Goal: Information Seeking & Learning: Learn about a topic

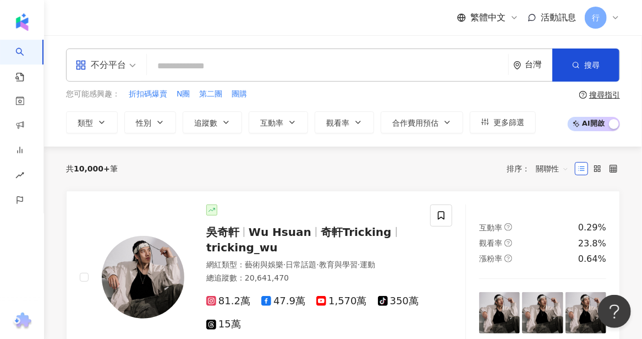
click at [260, 69] on input "search" at bounding box center [327, 66] width 353 height 21
click at [205, 95] on span "第二團" at bounding box center [210, 94] width 23 height 11
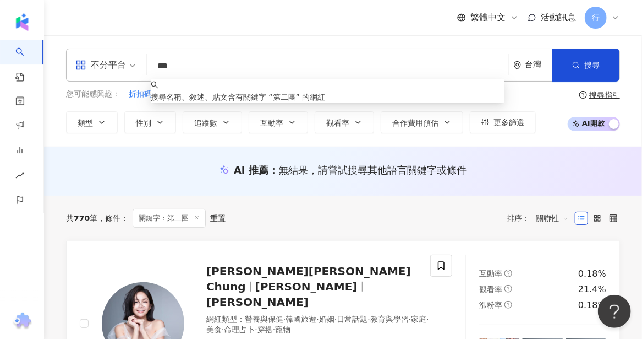
click at [264, 57] on input "***" at bounding box center [327, 66] width 353 height 21
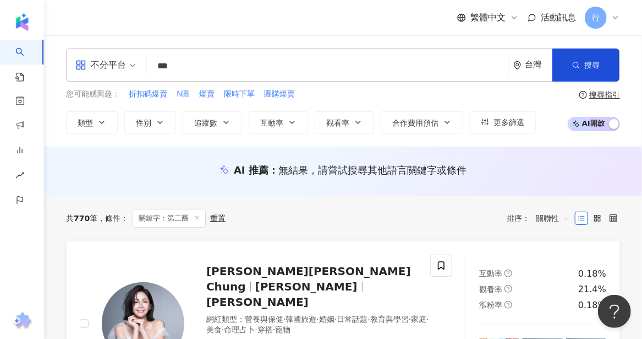
click at [186, 97] on span "N團" at bounding box center [183, 94] width 13 height 11
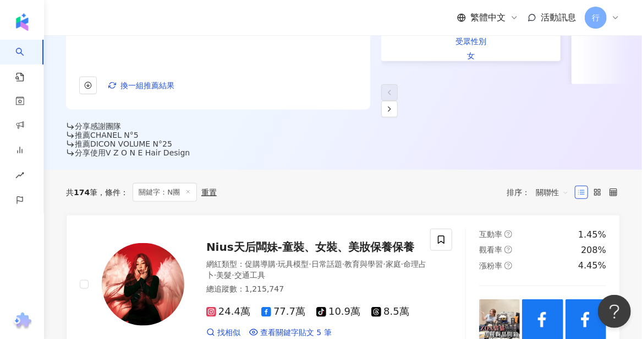
scroll to position [385, 0]
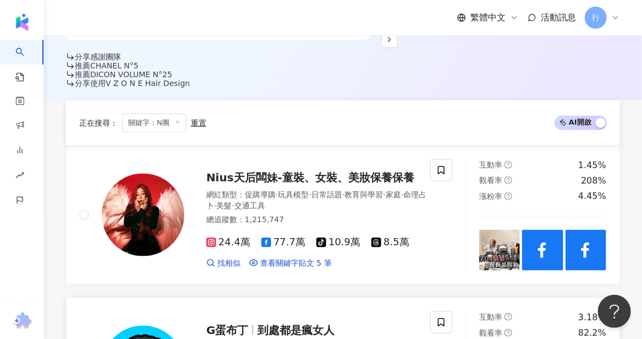
click at [297, 323] on span "到處都是瘋女人" at bounding box center [296, 329] width 77 height 13
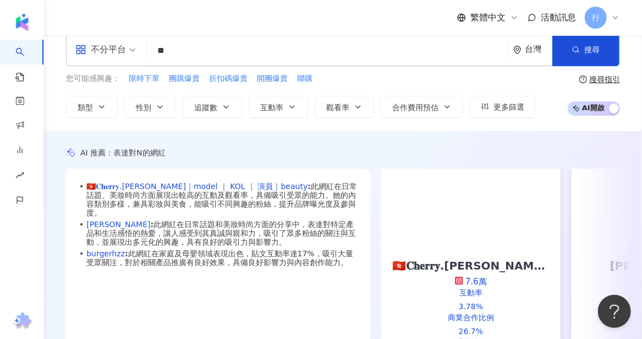
scroll to position [0, 0]
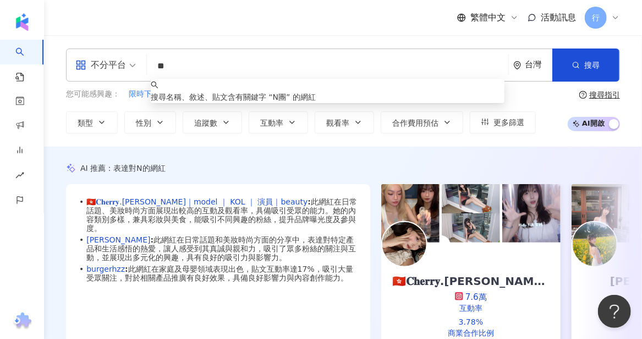
drag, startPoint x: 165, startPoint y: 59, endPoint x: 144, endPoint y: 48, distance: 23.9
click at [144, 48] on div "不分平台 ** 台灣 搜尋 keyword 搜尋名稱、敘述、貼文含有關鍵字 “ N團 ” 的網紅" at bounding box center [343, 64] width 554 height 33
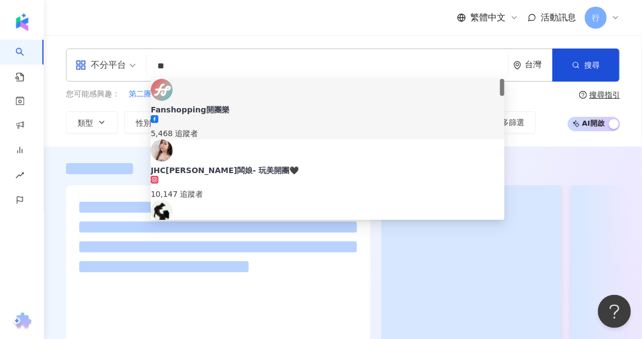
type input "**"
click at [304, 54] on div "不分平台 ** 台灣 搜尋 5443994a-e4ca-4206-b0a4-da1706a1878d f637fe1c-25ba-4aec-855d-0966…" at bounding box center [343, 64] width 554 height 33
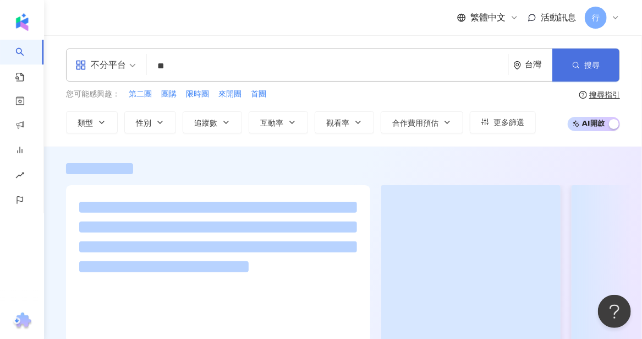
click at [588, 63] on span "搜尋" at bounding box center [592, 65] width 15 height 9
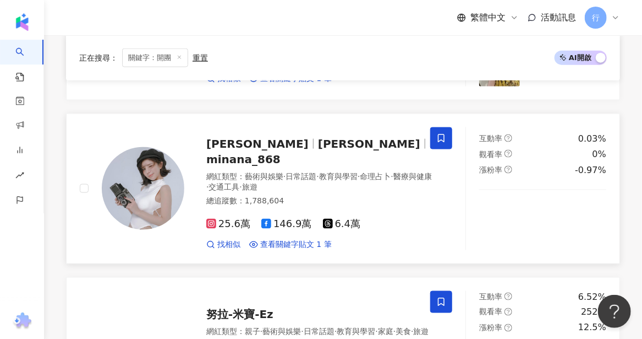
scroll to position [661, 0]
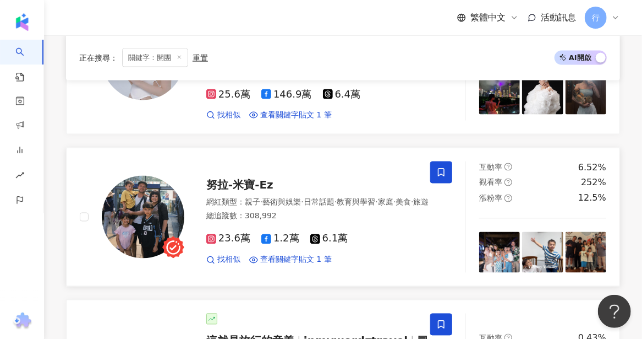
click at [233, 178] on span "努拉-米寶-Ez" at bounding box center [239, 184] width 67 height 13
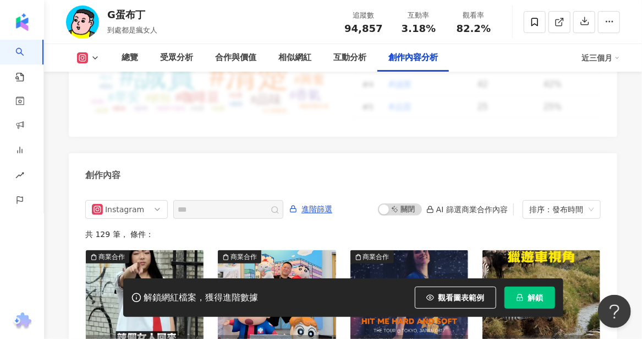
scroll to position [3413, 0]
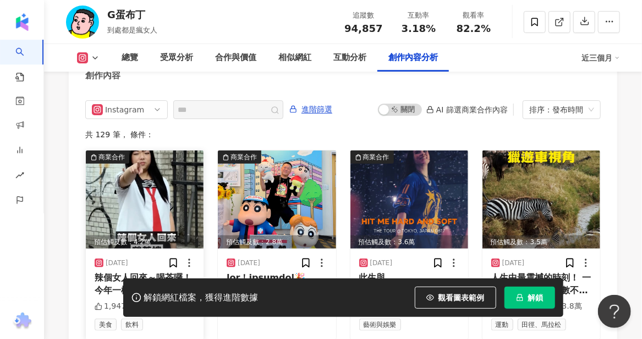
click at [114, 179] on img at bounding box center [145, 199] width 118 height 98
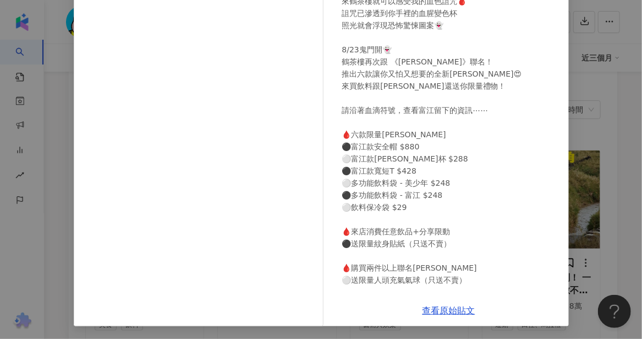
scroll to position [0, 0]
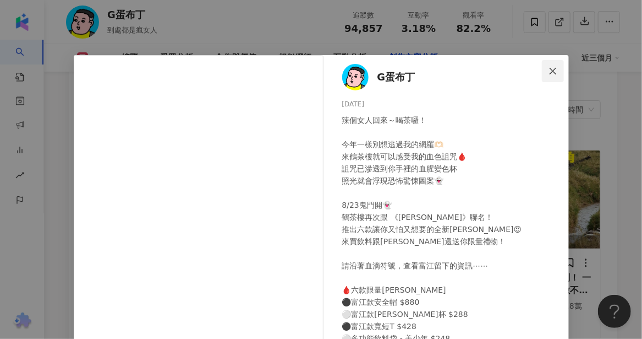
click at [549, 71] on icon "close" at bounding box center [553, 71] width 9 height 9
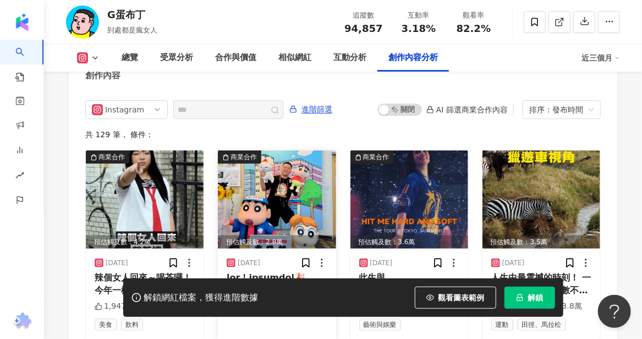
click at [303, 173] on img at bounding box center [277, 199] width 118 height 98
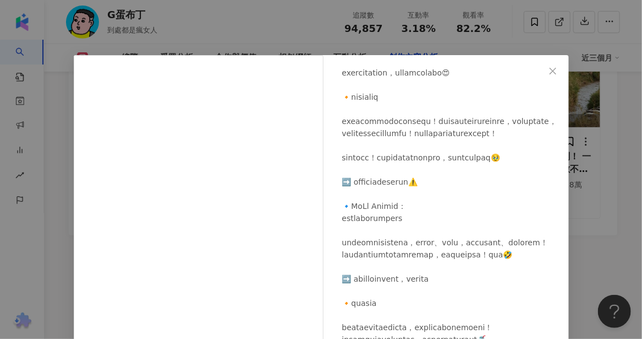
click at [553, 69] on icon "close" at bounding box center [553, 71] width 9 height 9
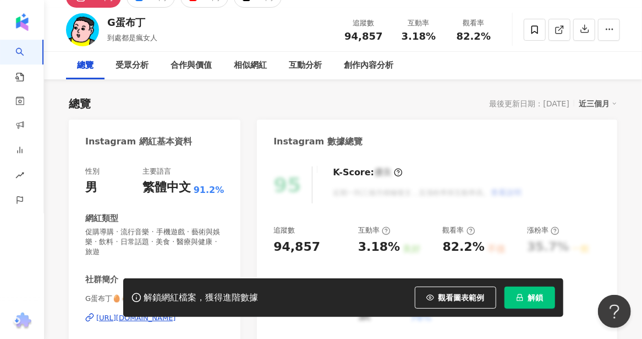
scroll to position [165, 0]
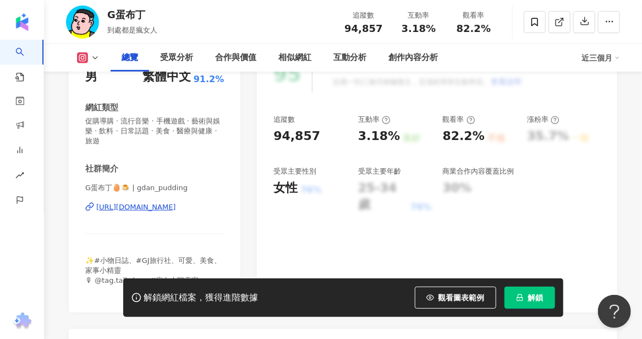
click at [145, 207] on div "https://www.instagram.com/gdan_pudding/" at bounding box center [136, 207] width 80 height 10
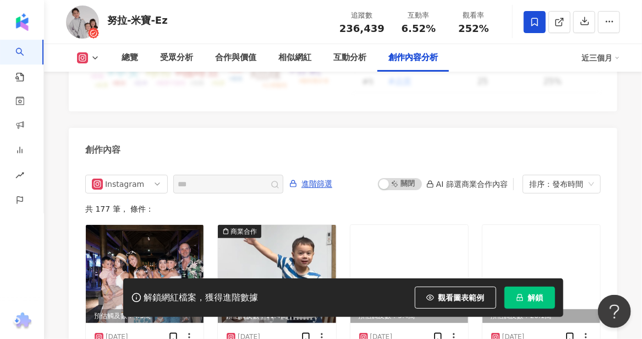
scroll to position [3426, 0]
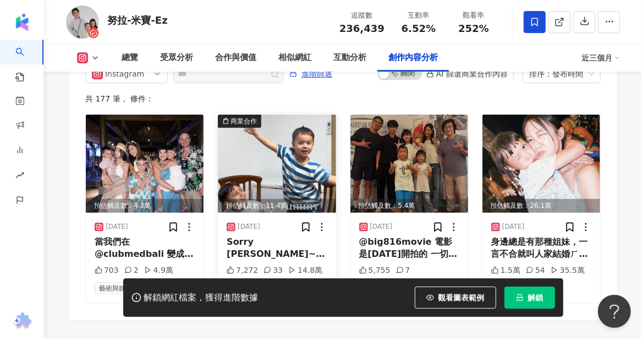
click at [287, 186] on img at bounding box center [277, 163] width 118 height 98
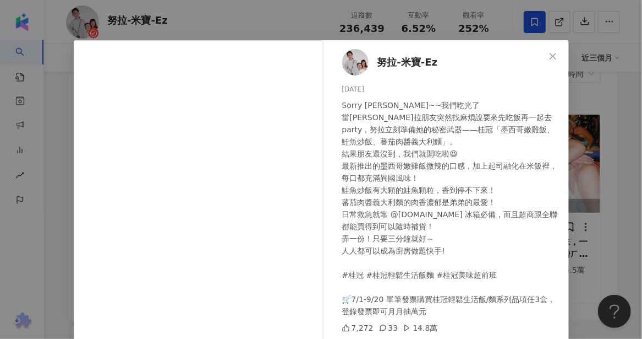
scroll to position [0, 0]
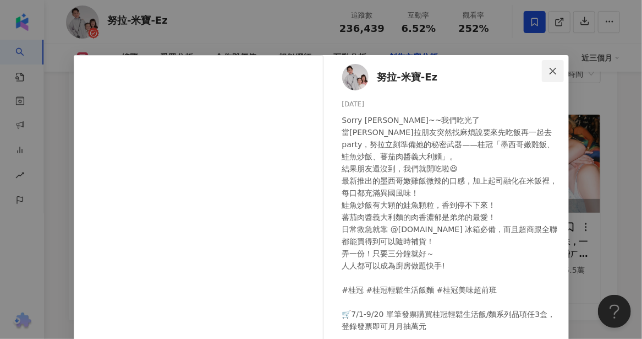
click at [549, 68] on icon "close" at bounding box center [553, 71] width 9 height 9
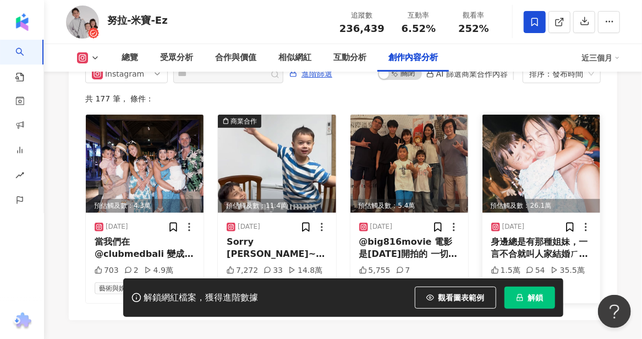
click at [574, 260] on div "身邊總是有那種姐妹，一言不合就叫人家結婚ㄏㄚˋ #[PERSON_NAME]拉的塑料姐妹情" at bounding box center [542, 248] width 100 height 25
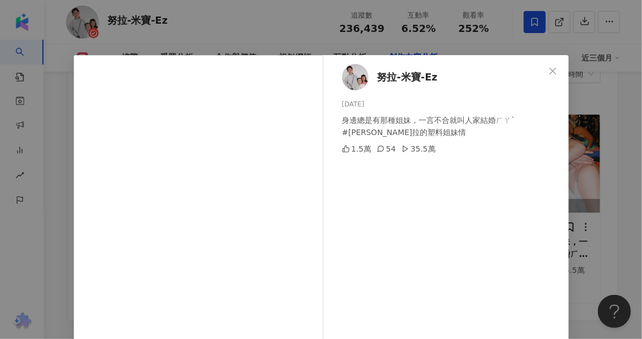
scroll to position [55, 0]
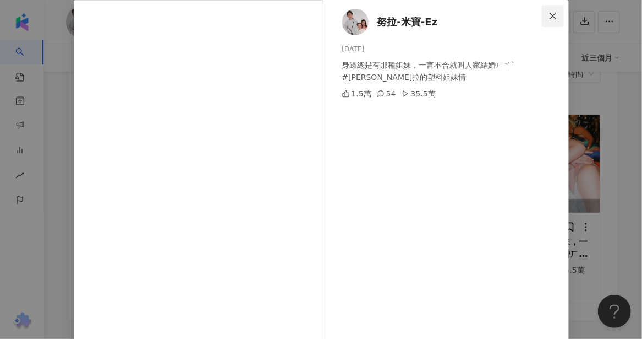
click at [550, 17] on icon "close" at bounding box center [553, 16] width 9 height 9
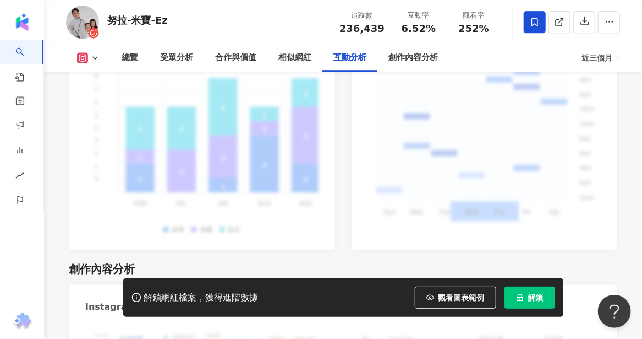
scroll to position [2876, 0]
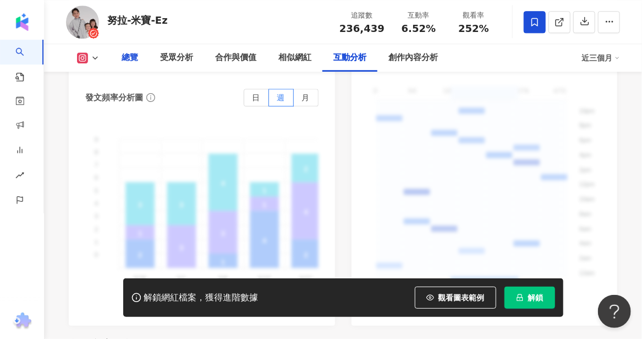
click at [130, 59] on div "總覽" at bounding box center [130, 57] width 17 height 13
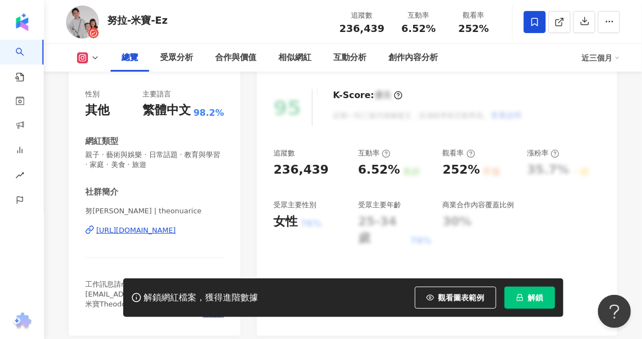
scroll to position [220, 0]
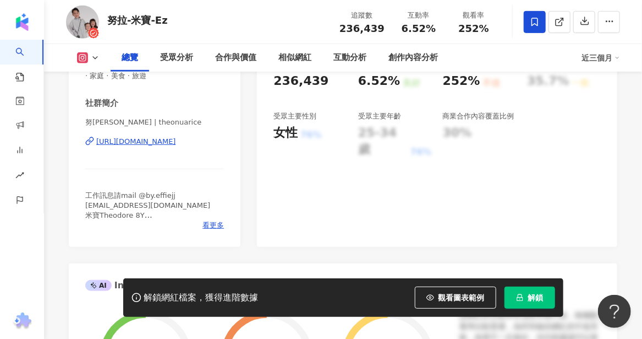
click at [137, 144] on div "[URL][DOMAIN_NAME]" at bounding box center [136, 142] width 80 height 10
